Goal: Find specific page/section: Find specific page/section

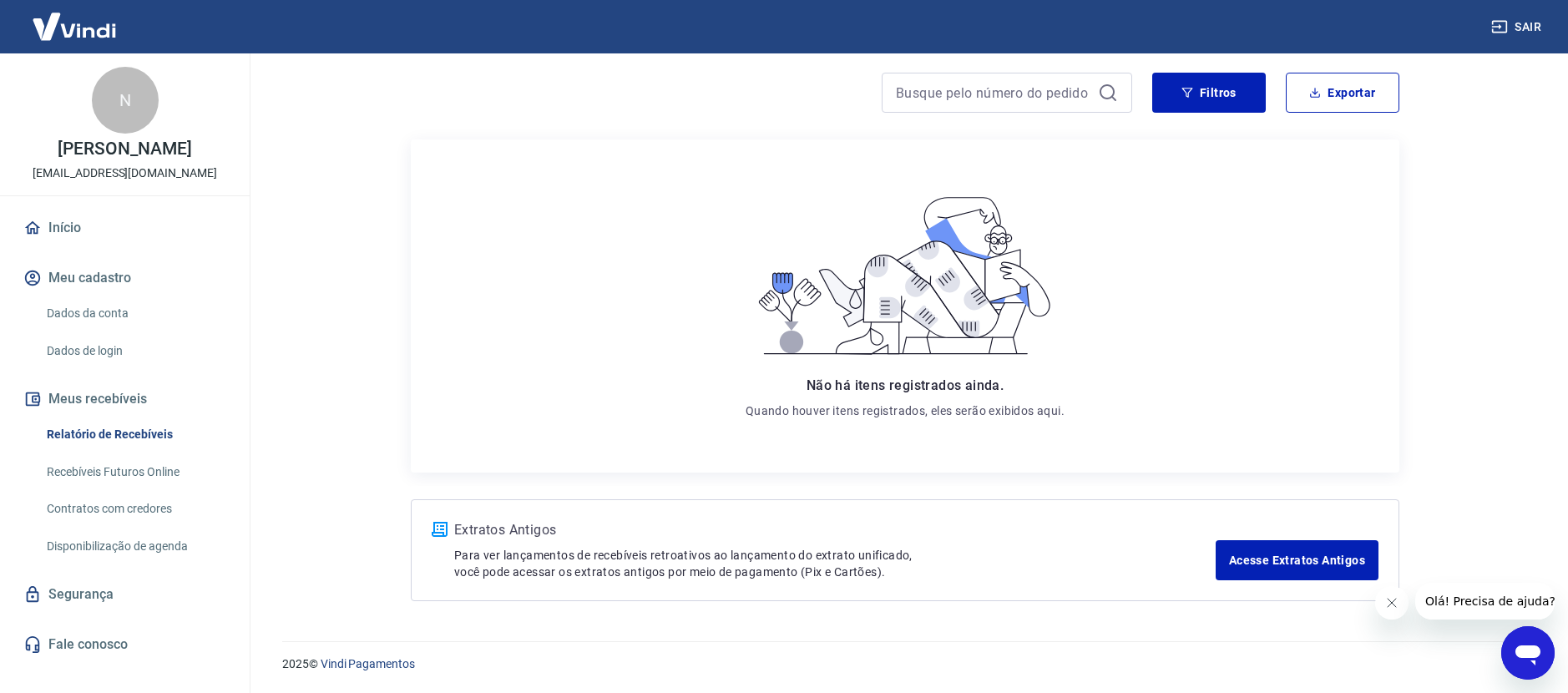
scroll to position [136, 0]
click at [153, 470] on link "Recebíveis Futuros Online" at bounding box center [135, 472] width 190 height 34
